Goal: Task Accomplishment & Management: Manage account settings

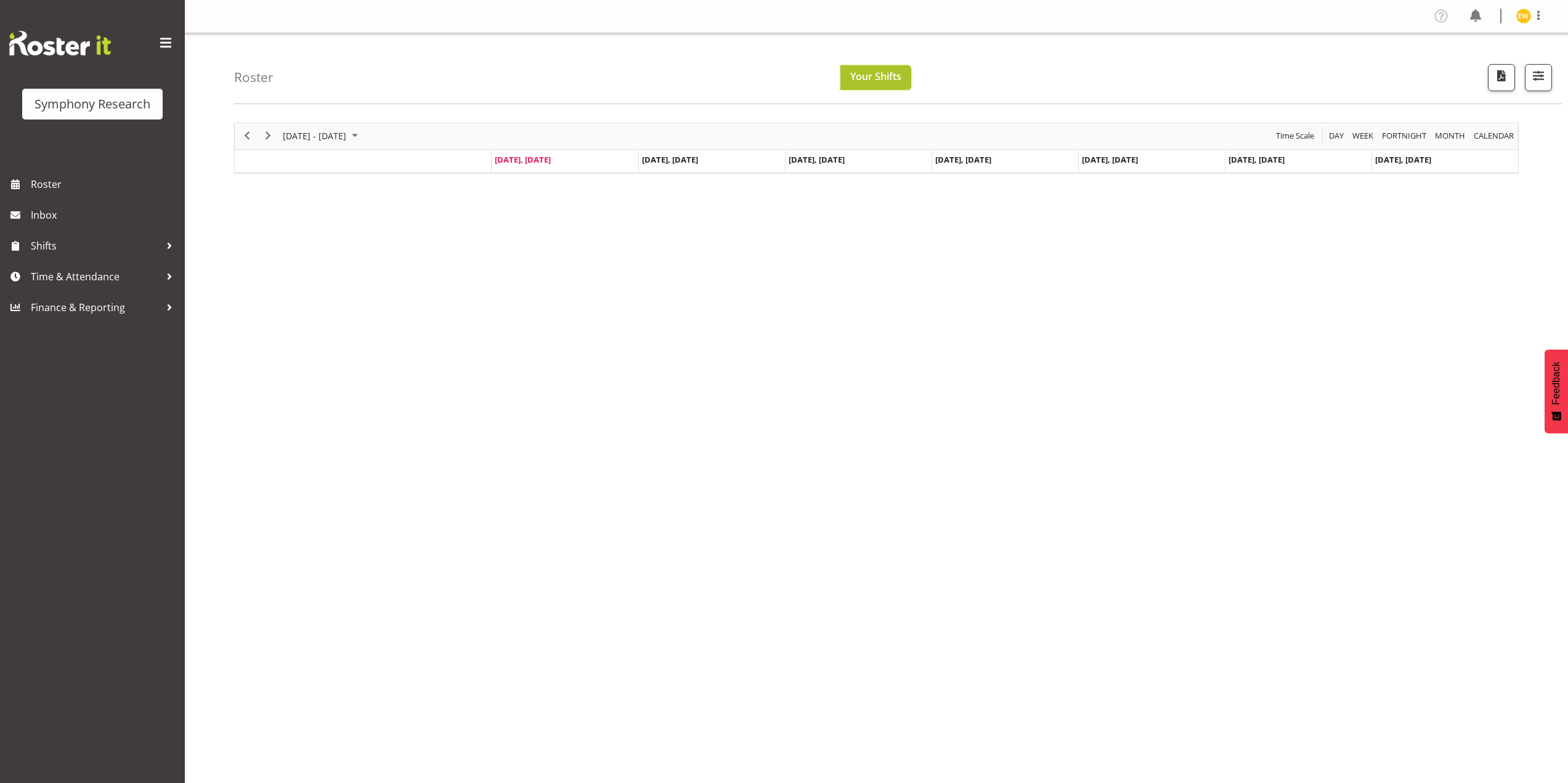
click at [886, 72] on span "Your Shifts" at bounding box center [876, 76] width 51 height 13
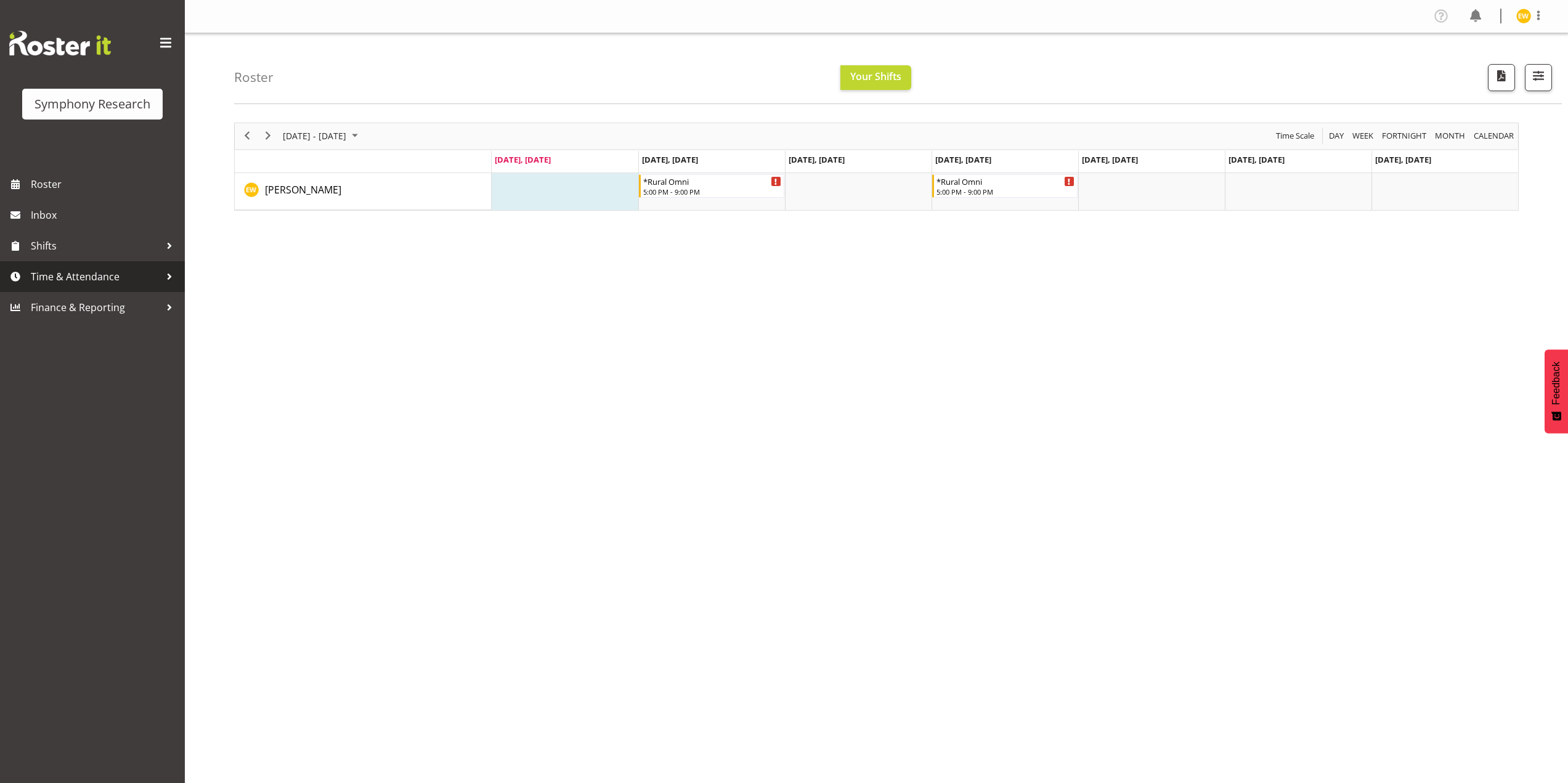
click at [65, 277] on span "Time & Attendance" at bounding box center [95, 277] width 129 height 18
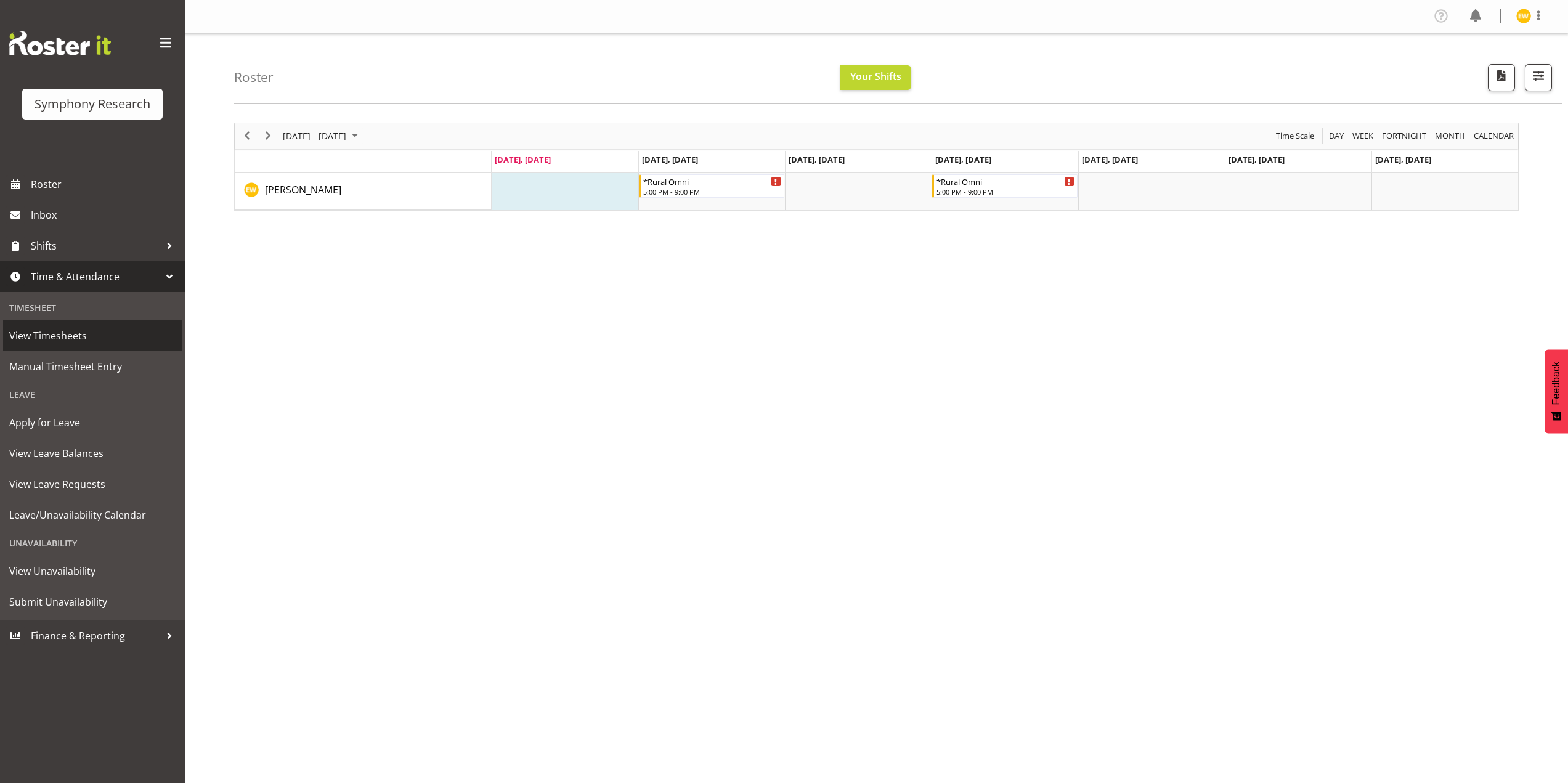
click at [57, 342] on span "View Timesheets" at bounding box center [92, 335] width 166 height 18
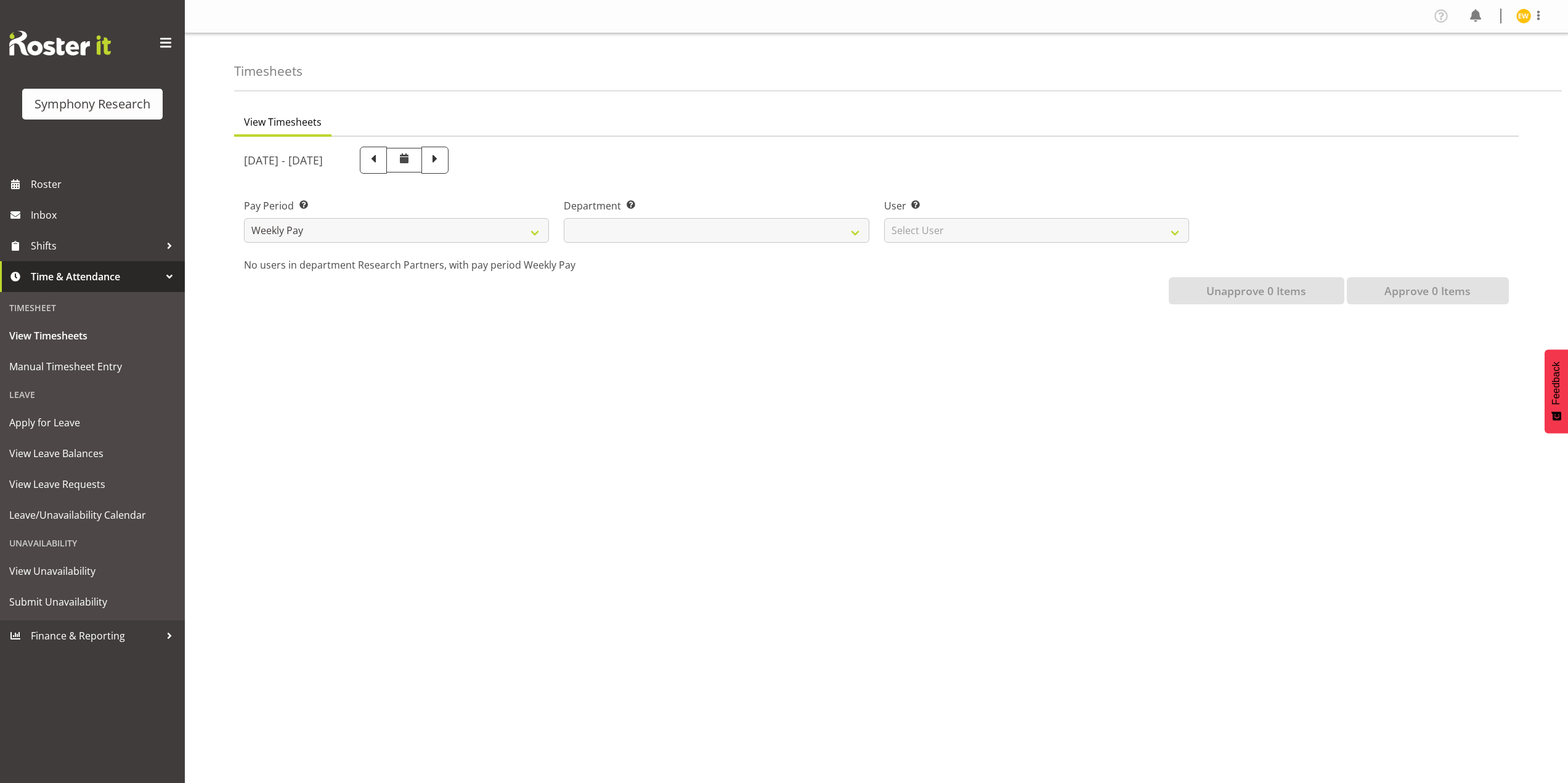
select select
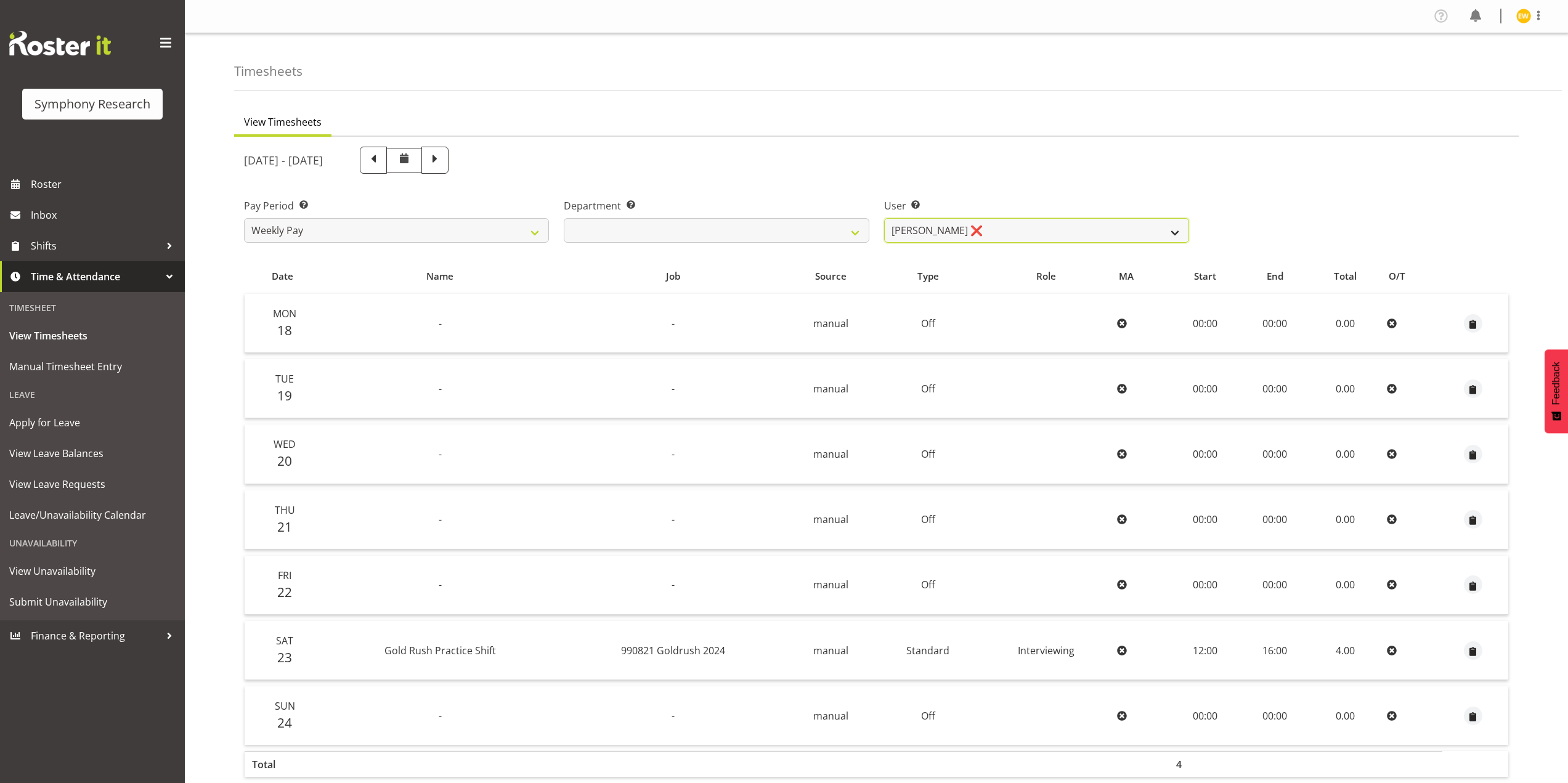
click at [1054, 232] on select "Enrica Walsh ❌" at bounding box center [1037, 230] width 305 height 25
click at [716, 230] on select "Research Partners Research Partners" at bounding box center [716, 230] width 305 height 25
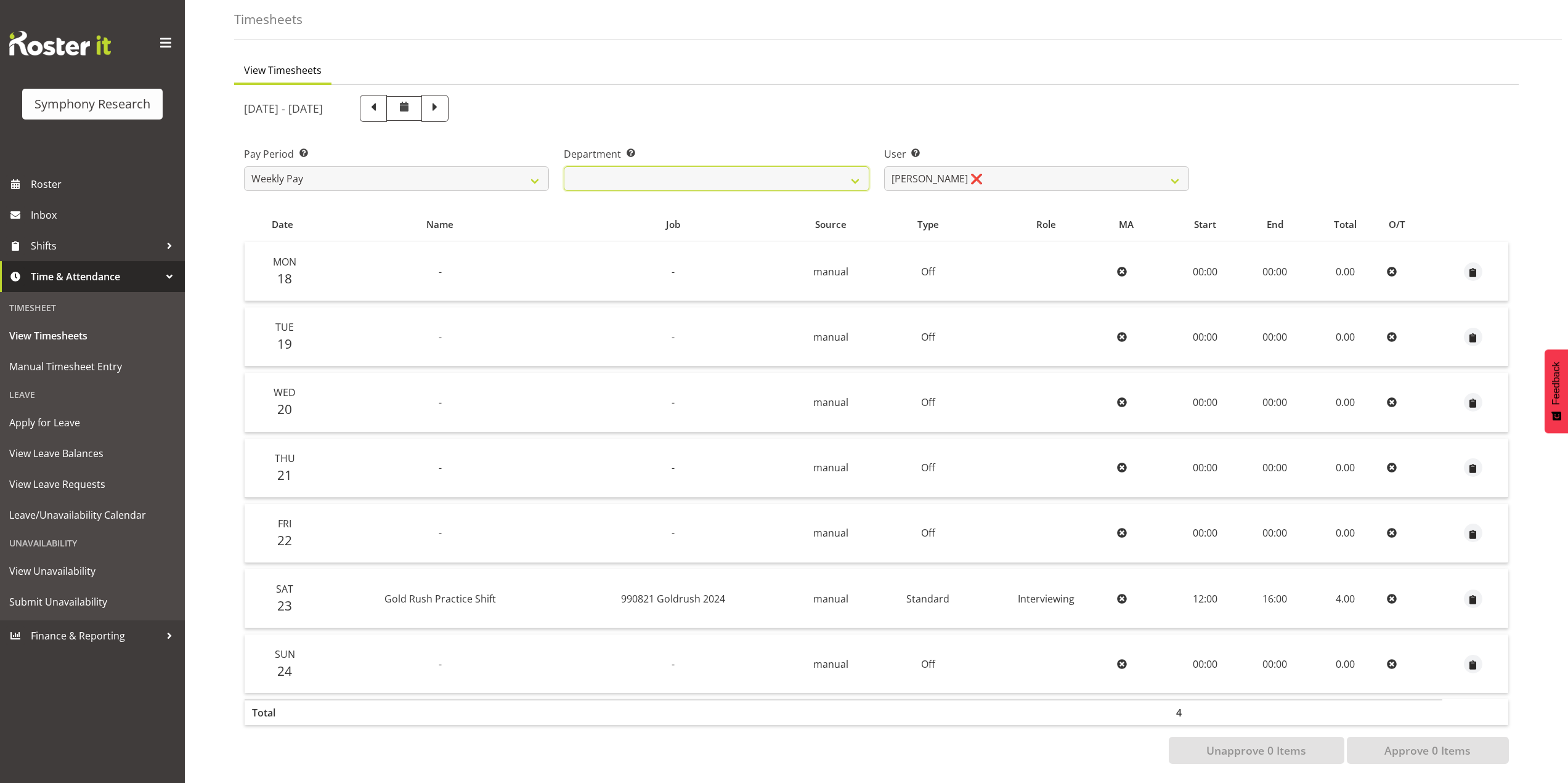
scroll to position [61, 0]
click at [65, 600] on span "Submit Unavailability" at bounding box center [92, 602] width 166 height 18
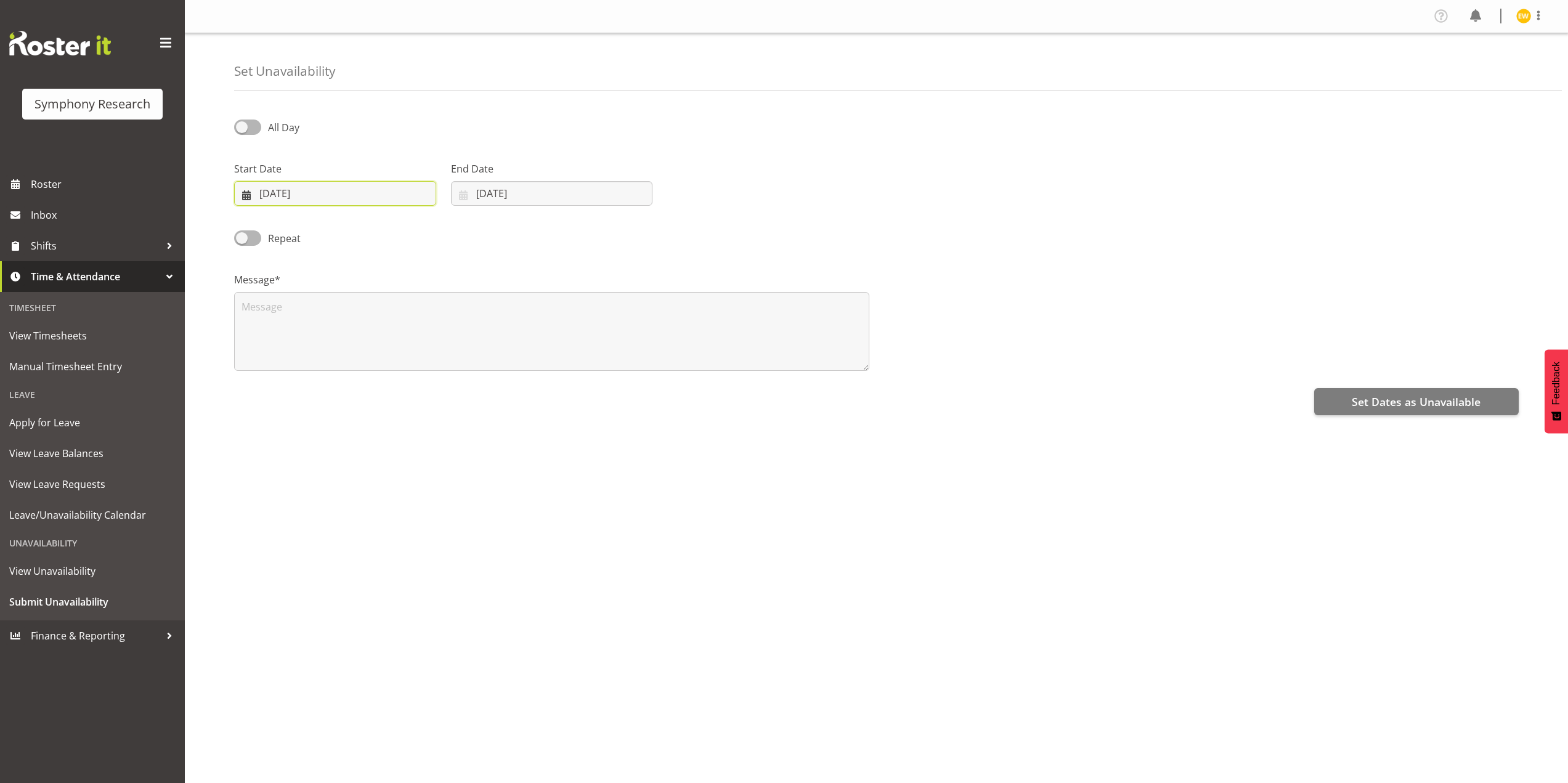
click at [321, 202] on input "25/08/2025" at bounding box center [335, 193] width 202 height 25
click at [333, 412] on span "3" at bounding box center [335, 408] width 5 height 12
click at [415, 229] on span at bounding box center [412, 229] width 13 height 15
select select "8"
click at [334, 297] on span "3" at bounding box center [335, 293] width 5 height 12
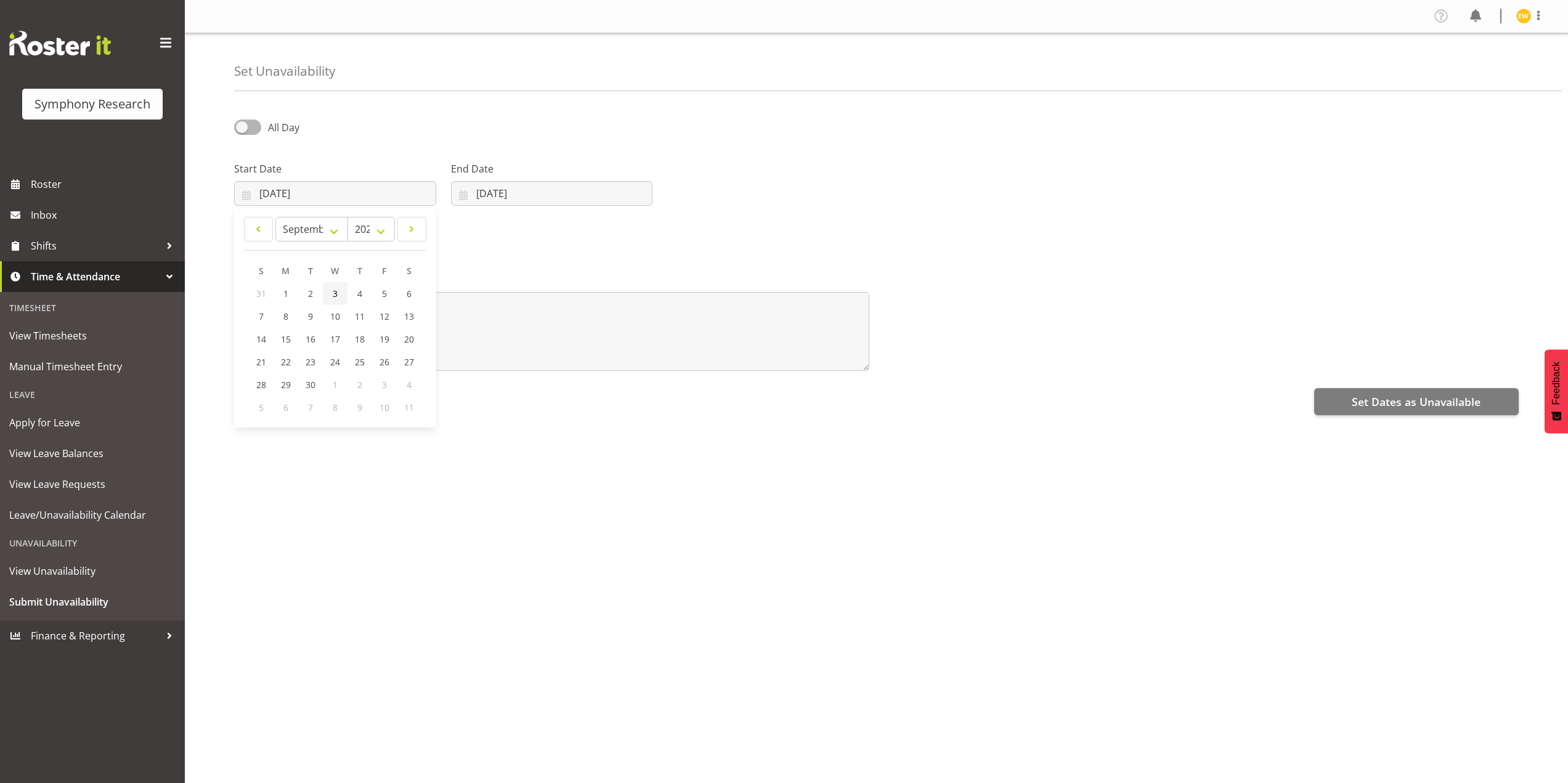
type input "03/09/2025"
click at [487, 194] on input "25/08/2025" at bounding box center [552, 193] width 202 height 25
click at [619, 225] on span at bounding box center [622, 229] width 15 height 15
select select "8"
click at [548, 289] on span "3" at bounding box center [550, 293] width 5 height 12
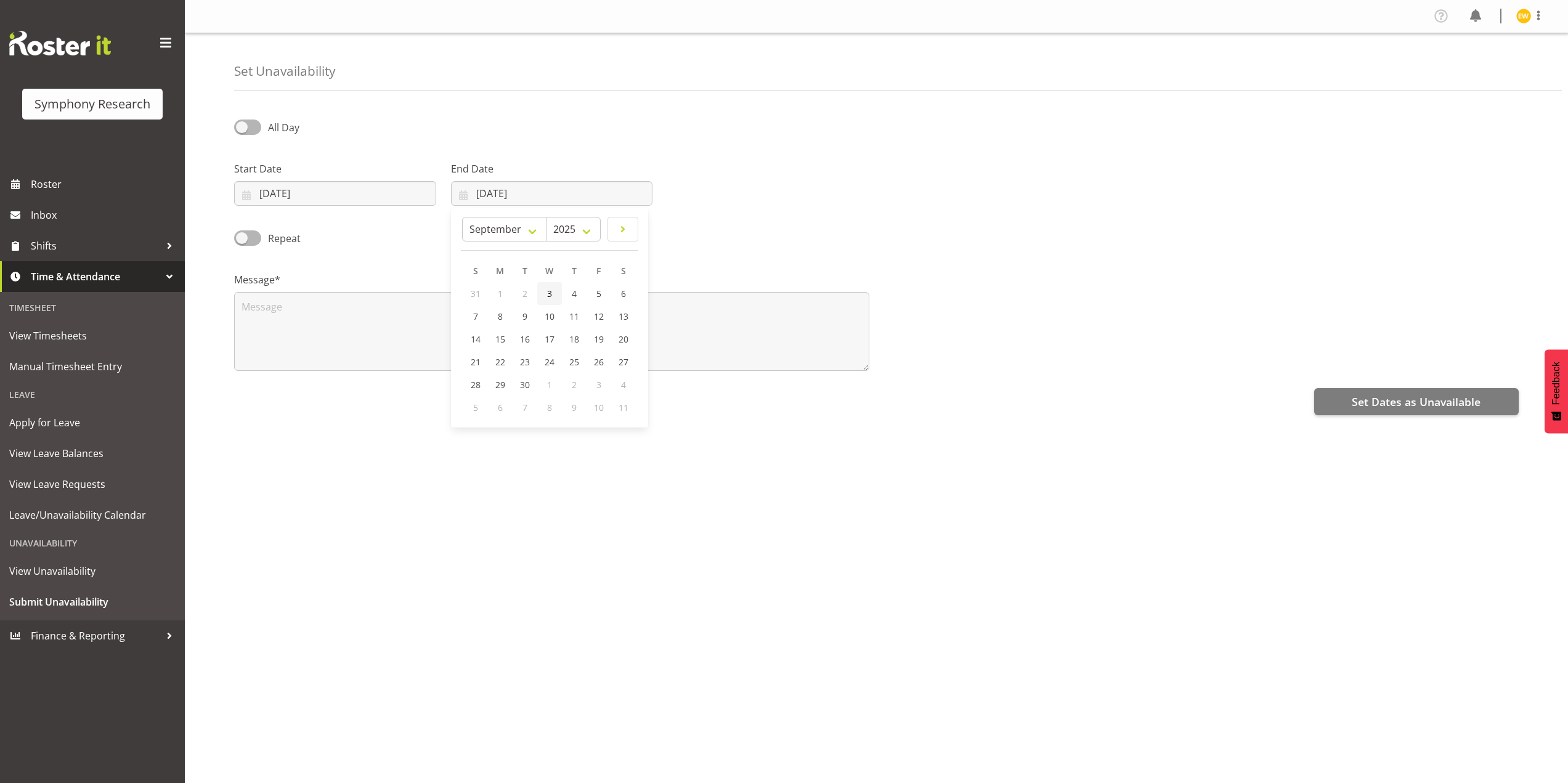
type input "03/09/2025"
click at [294, 311] on textarea at bounding box center [551, 331] width 635 height 79
type textarea "a"
click at [1375, 396] on span "Set Dates as Unavailable" at bounding box center [1416, 401] width 129 height 16
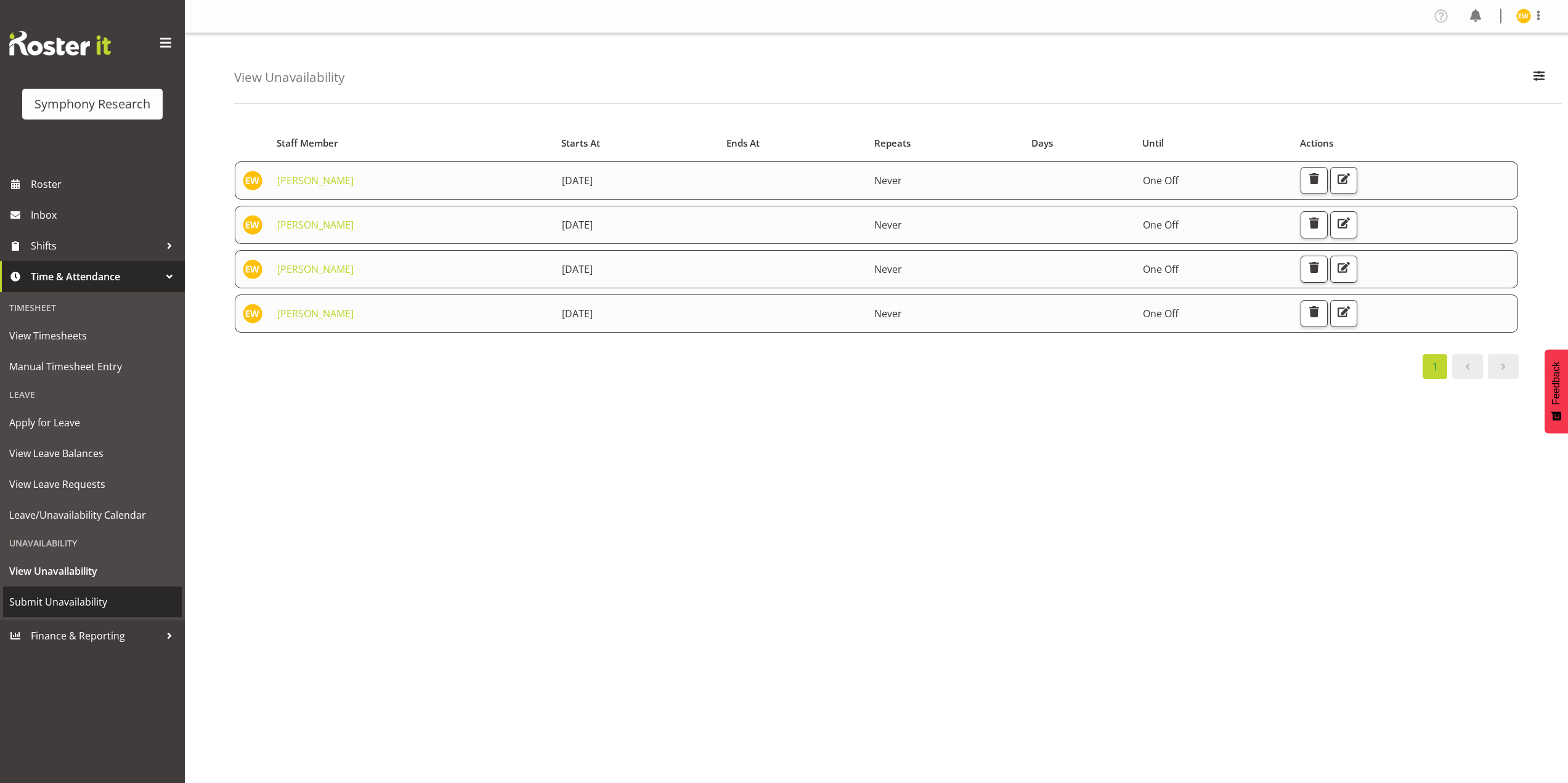
click at [65, 597] on span "Submit Unavailability" at bounding box center [92, 602] width 166 height 18
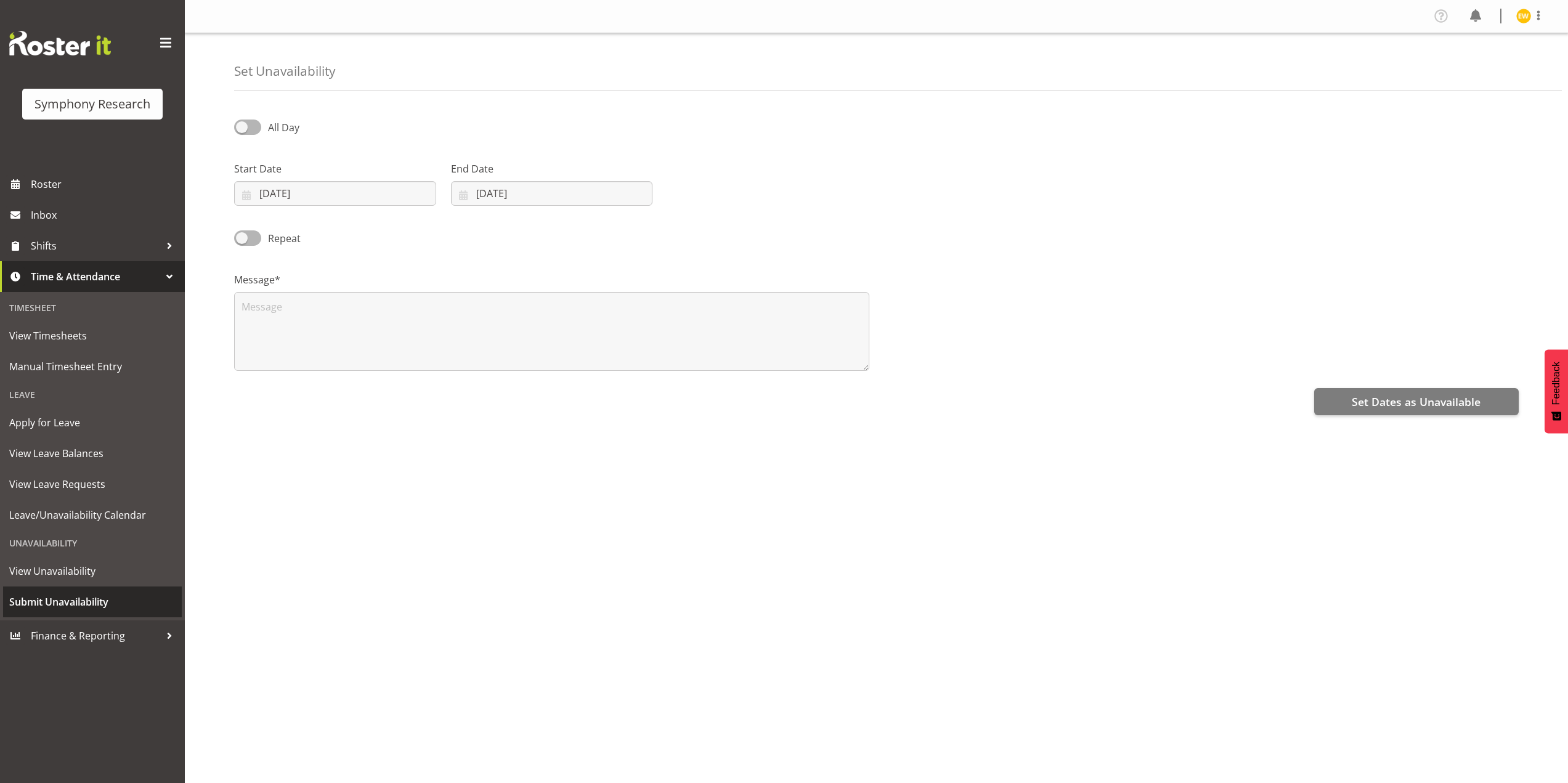
select select "7"
select select "2025"
click at [253, 181] on input "[DATE]" at bounding box center [335, 193] width 202 height 25
click at [411, 227] on span at bounding box center [412, 229] width 13 height 15
select select "8"
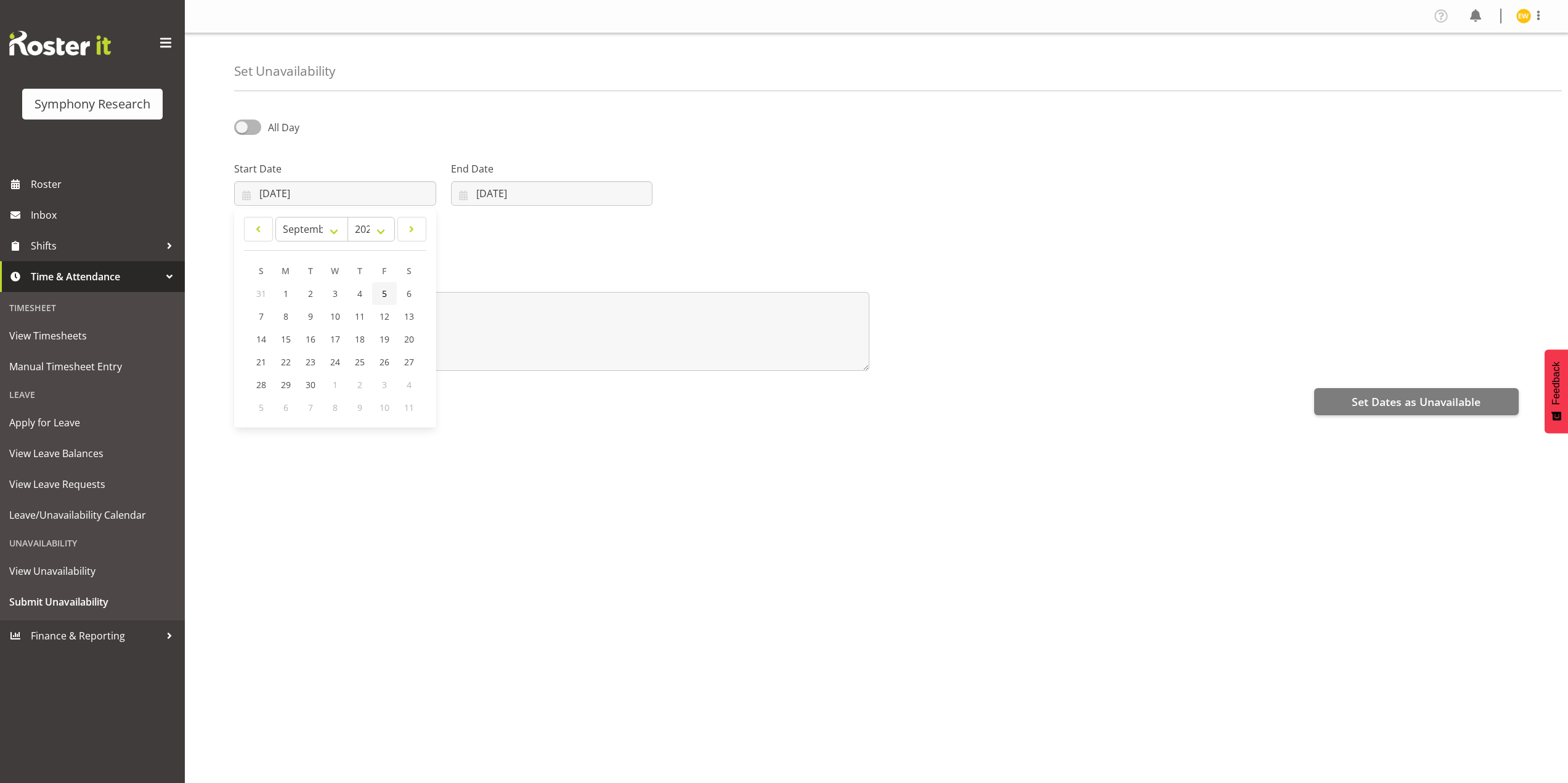
click at [382, 297] on span "5" at bounding box center [384, 293] width 5 height 12
type input "05/09/2025"
click at [502, 202] on input "25/08/2025" at bounding box center [552, 193] width 202 height 25
click at [618, 235] on span at bounding box center [622, 229] width 15 height 15
select select "8"
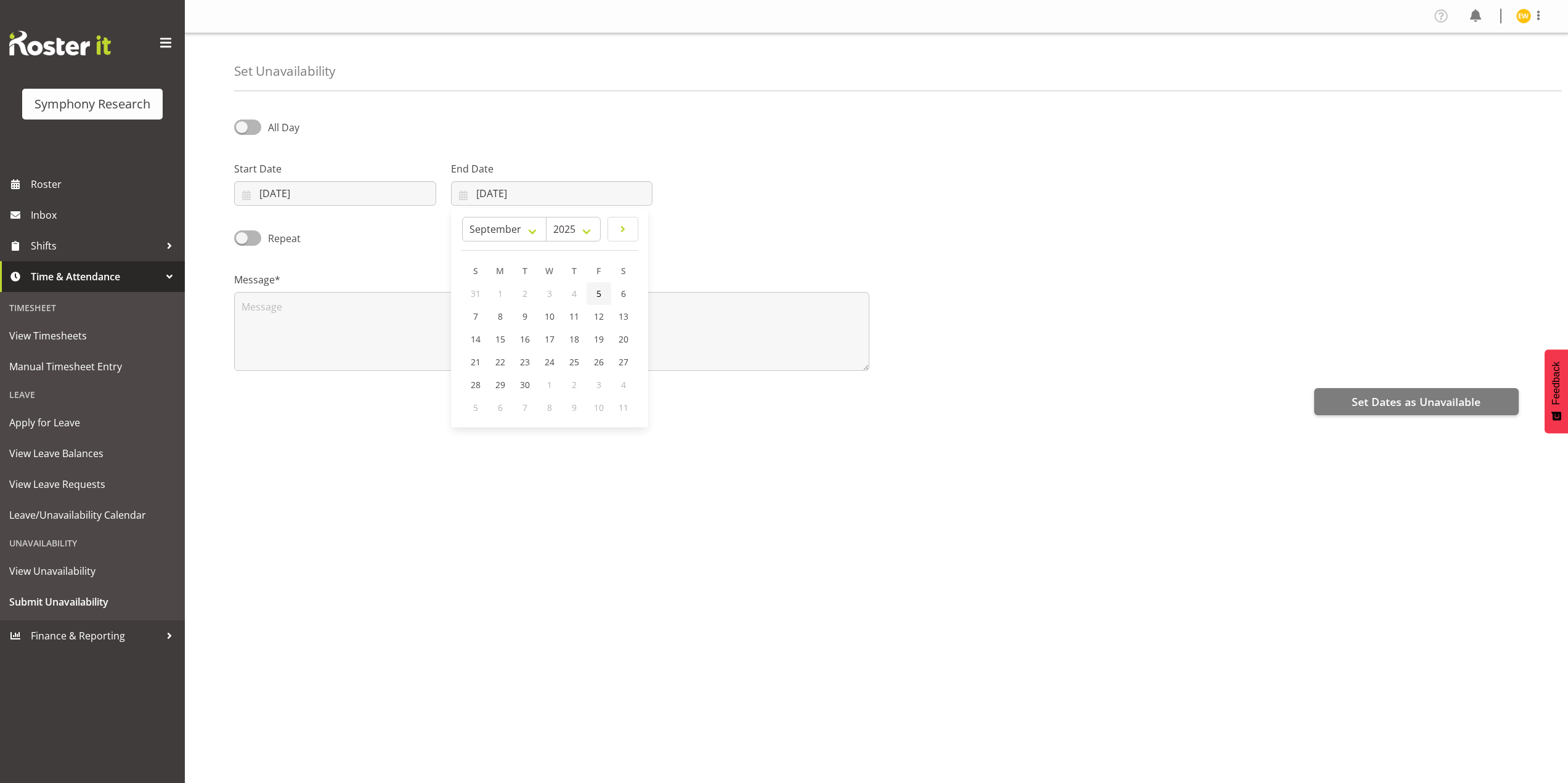
click at [595, 295] on link "5" at bounding box center [598, 293] width 25 height 23
type input "05/09/2025"
click at [271, 309] on textarea at bounding box center [551, 331] width 635 height 79
type textarea "a"
click at [1406, 402] on span "Set Dates as Unavailable" at bounding box center [1416, 401] width 129 height 16
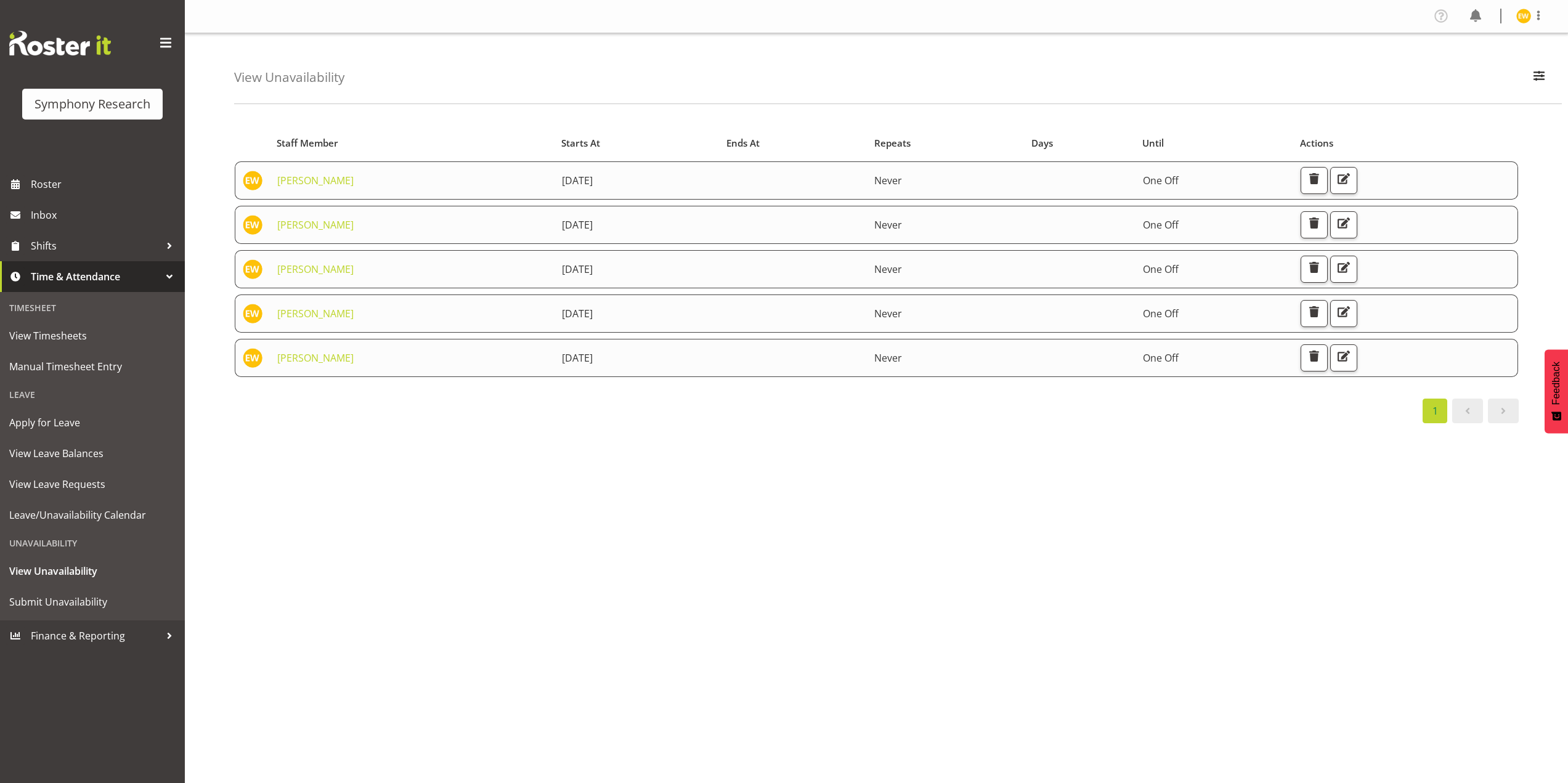
click at [610, 570] on div "Starts At Staff Member Starts At Ends At Repeats Days Until Actions [PERSON_NAM…" at bounding box center [901, 359] width 1334 height 493
